Goal: Task Accomplishment & Management: Manage account settings

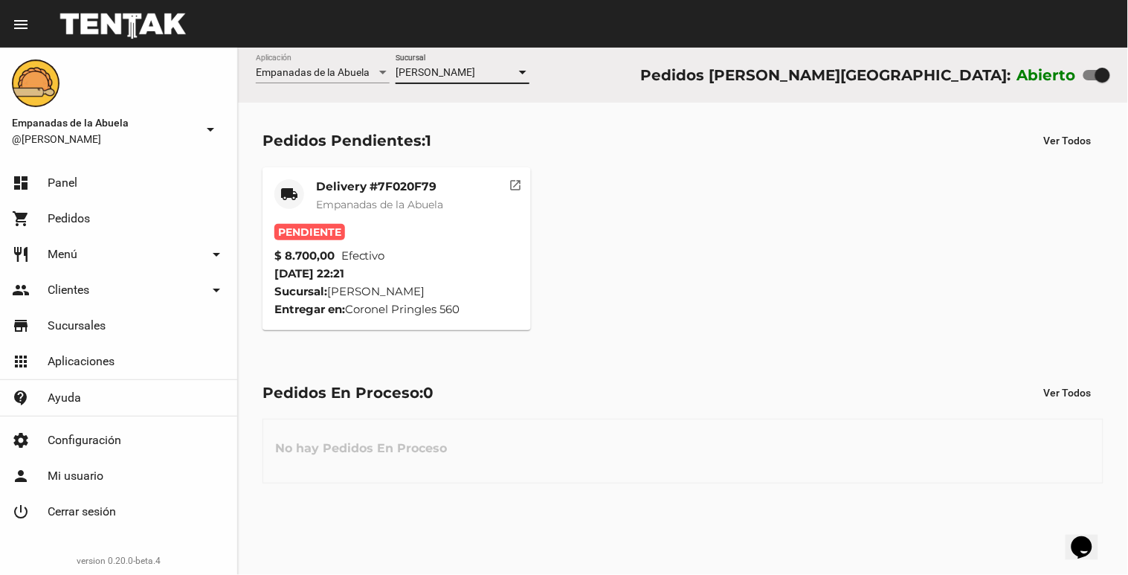
click at [428, 225] on div "Pendiente" at bounding box center [396, 232] width 245 height 16
click at [428, 187] on mat-card-title "Delivery #7F020F79" at bounding box center [379, 186] width 127 height 15
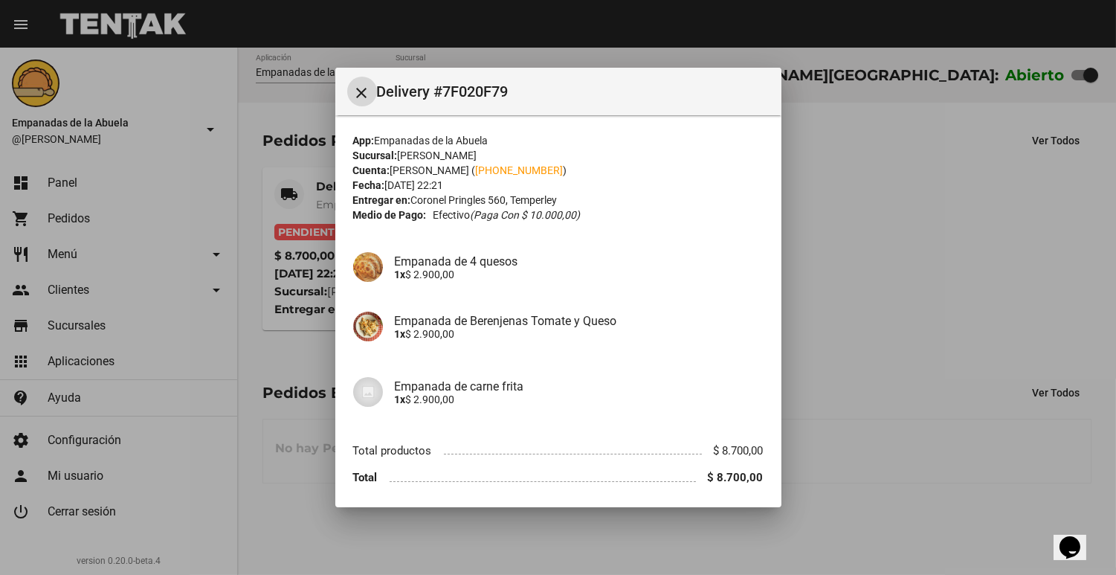
scroll to position [53, 0]
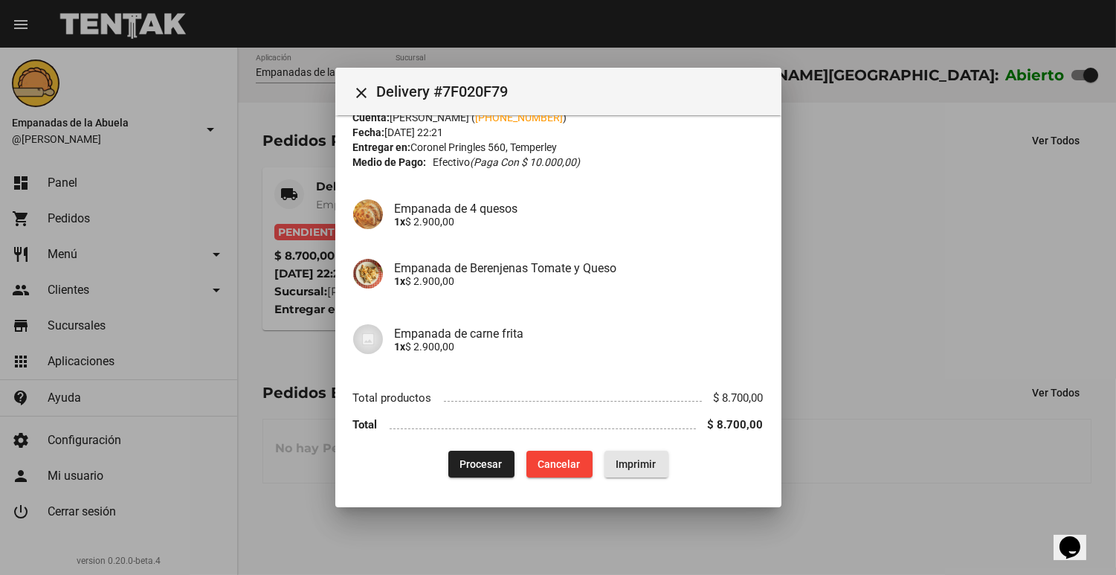
click at [651, 454] on button "Imprimir" at bounding box center [637, 464] width 64 height 27
click at [475, 463] on span "Procesar" at bounding box center [481, 464] width 42 height 12
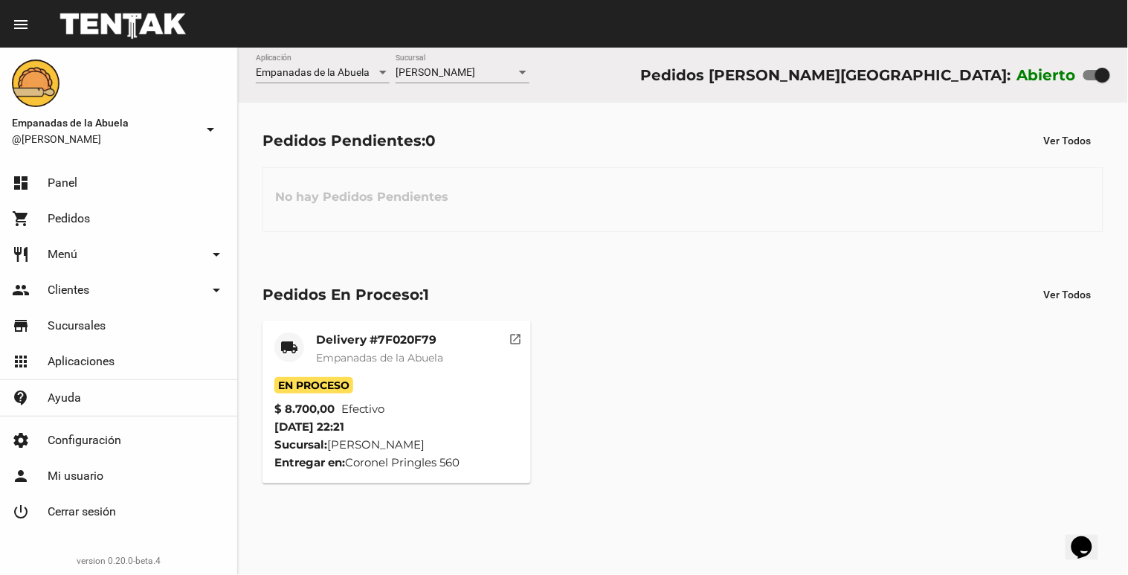
click at [1095, 71] on div at bounding box center [1097, 75] width 27 height 10
click at [1091, 80] on input "checkbox" at bounding box center [1090, 80] width 1 height 1
checkbox input "false"
click at [475, 72] on span "[PERSON_NAME]" at bounding box center [436, 72] width 80 height 12
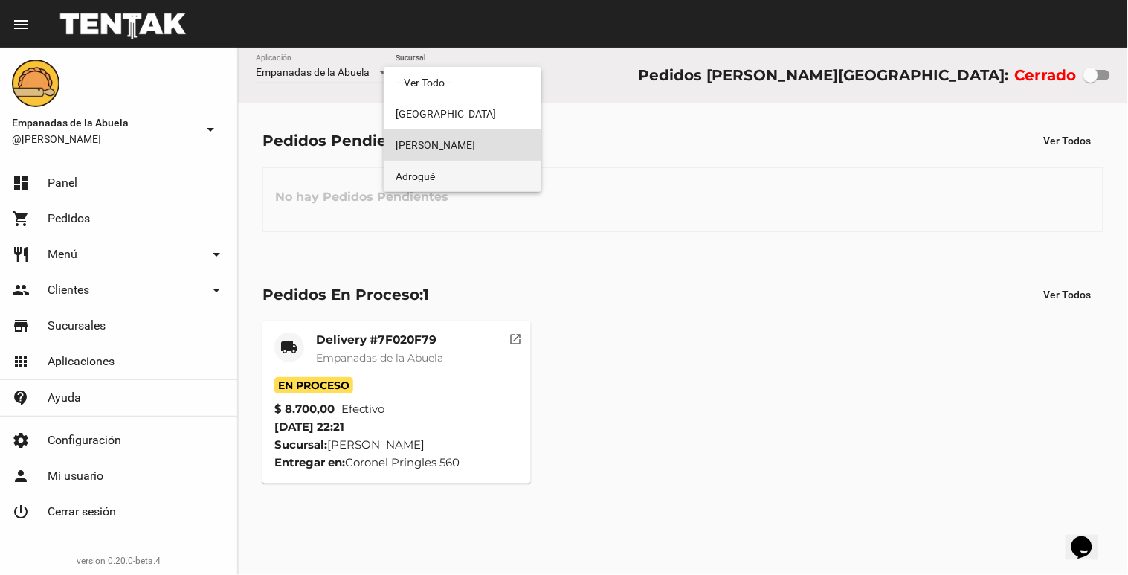
click at [472, 173] on span "Adrogué" at bounding box center [463, 176] width 134 height 31
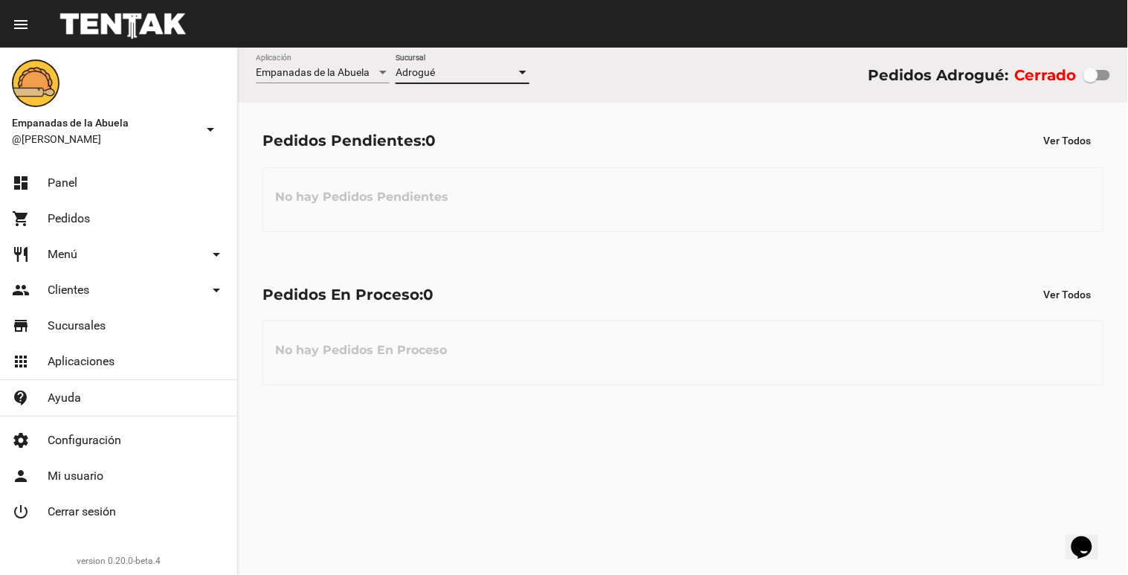
click at [429, 82] on div "Adrogué Sucursal" at bounding box center [463, 68] width 134 height 29
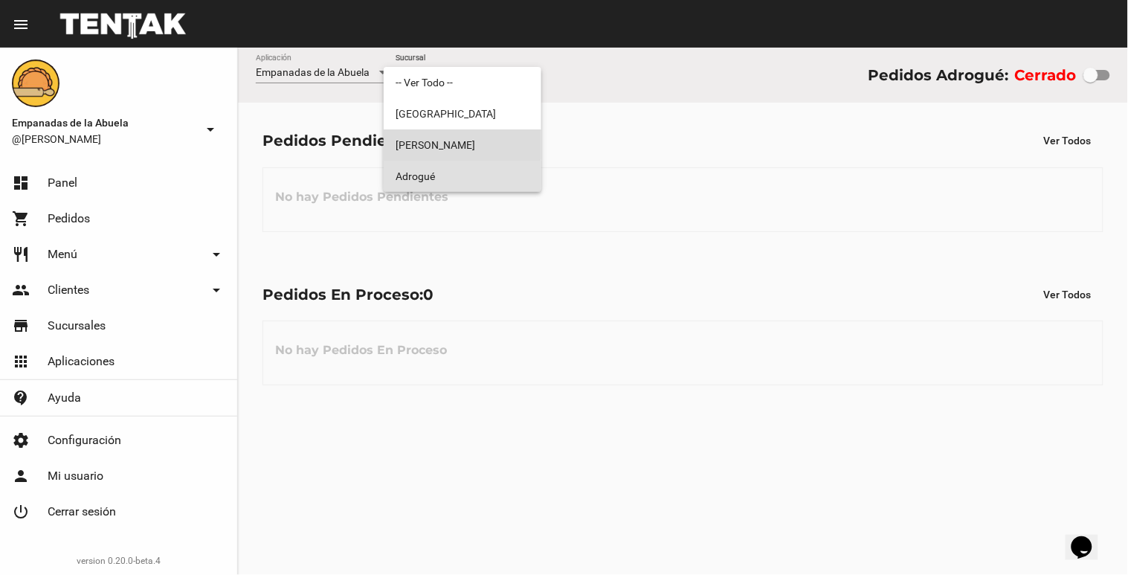
click at [452, 139] on span "[PERSON_NAME]" at bounding box center [463, 144] width 134 height 31
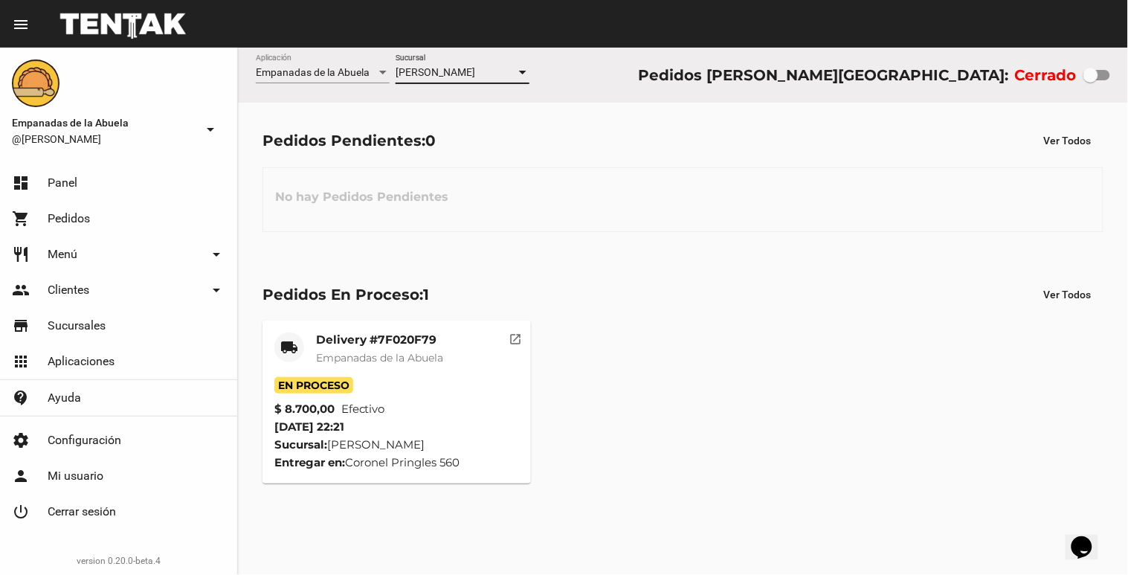
click at [527, 68] on div at bounding box center [522, 73] width 13 height 12
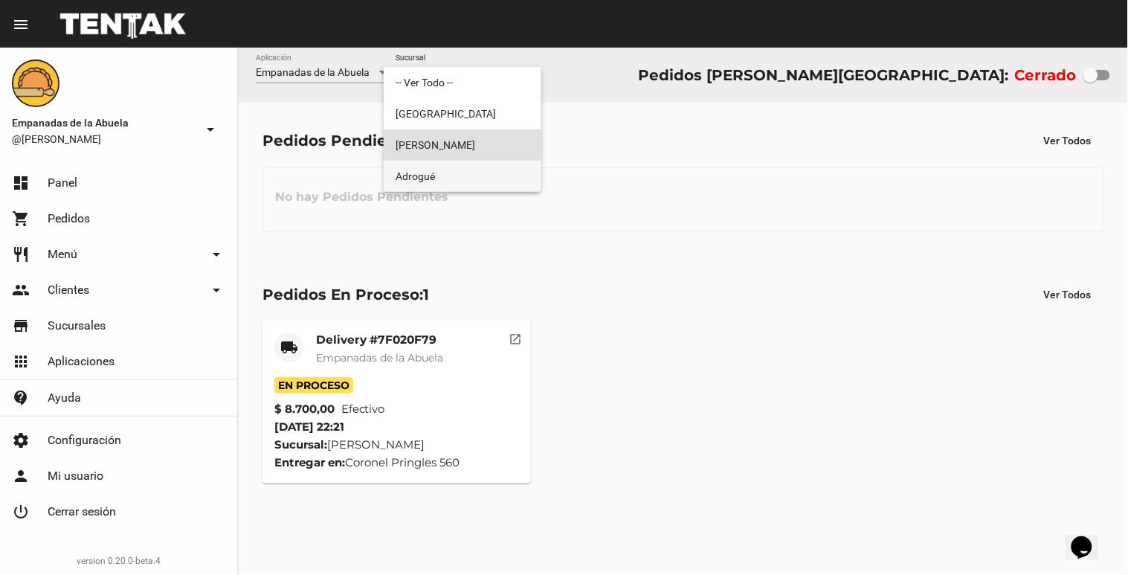
drag, startPoint x: 476, startPoint y: 177, endPoint x: 501, endPoint y: 104, distance: 76.9
click at [477, 176] on span "Adrogué" at bounding box center [463, 176] width 134 height 31
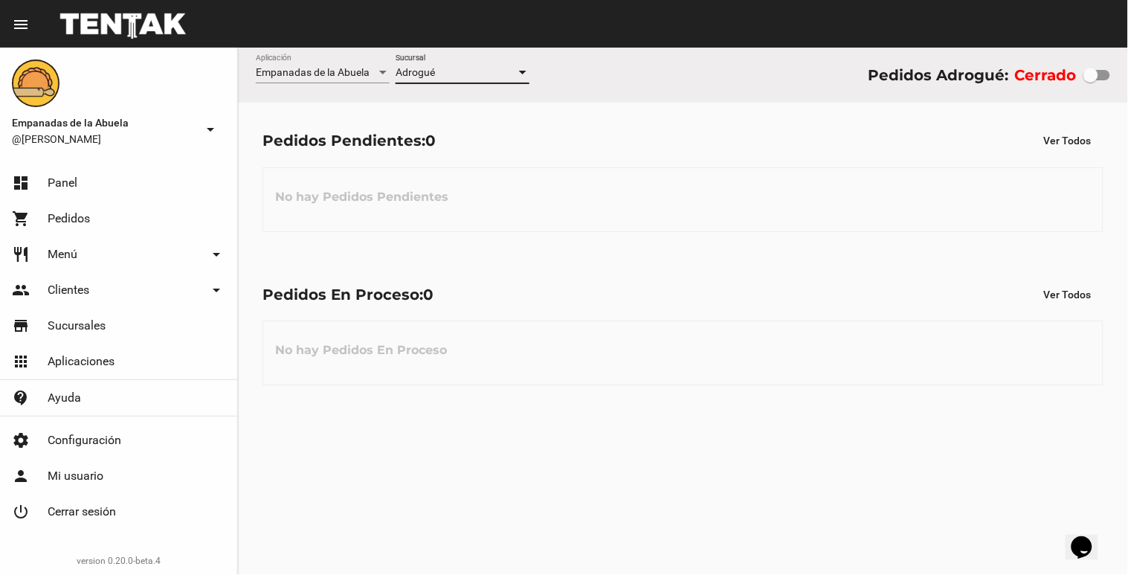
click at [527, 68] on div at bounding box center [522, 73] width 13 height 12
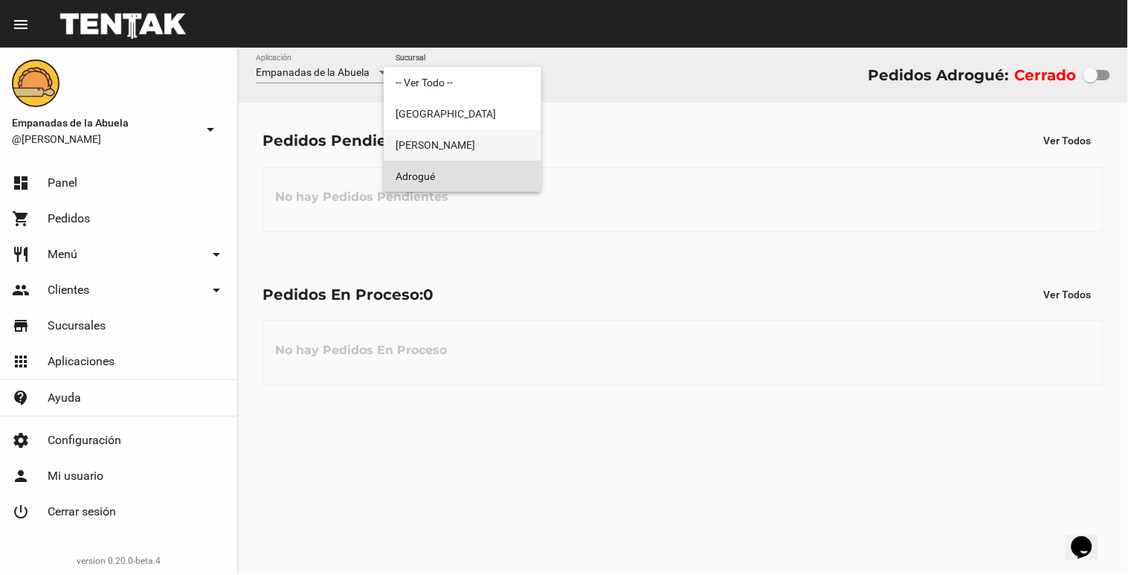
drag, startPoint x: 489, startPoint y: 147, endPoint x: 492, endPoint y: 138, distance: 10.4
click at [491, 147] on span "[PERSON_NAME]" at bounding box center [463, 144] width 134 height 31
